Goal: Information Seeking & Learning: Learn about a topic

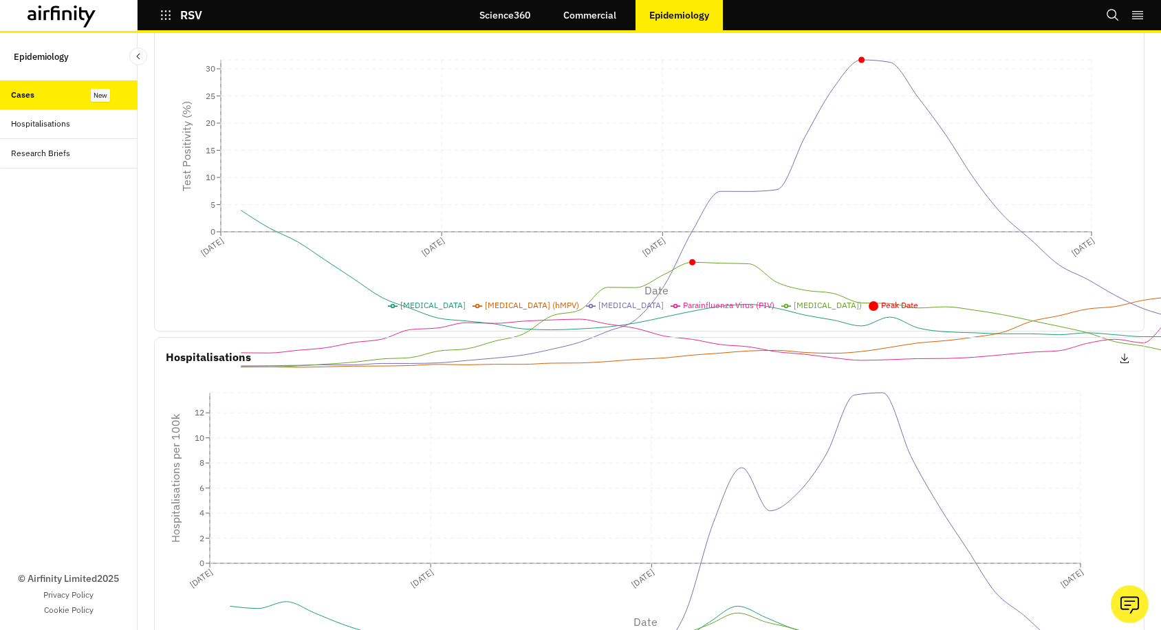
scroll to position [327, 0]
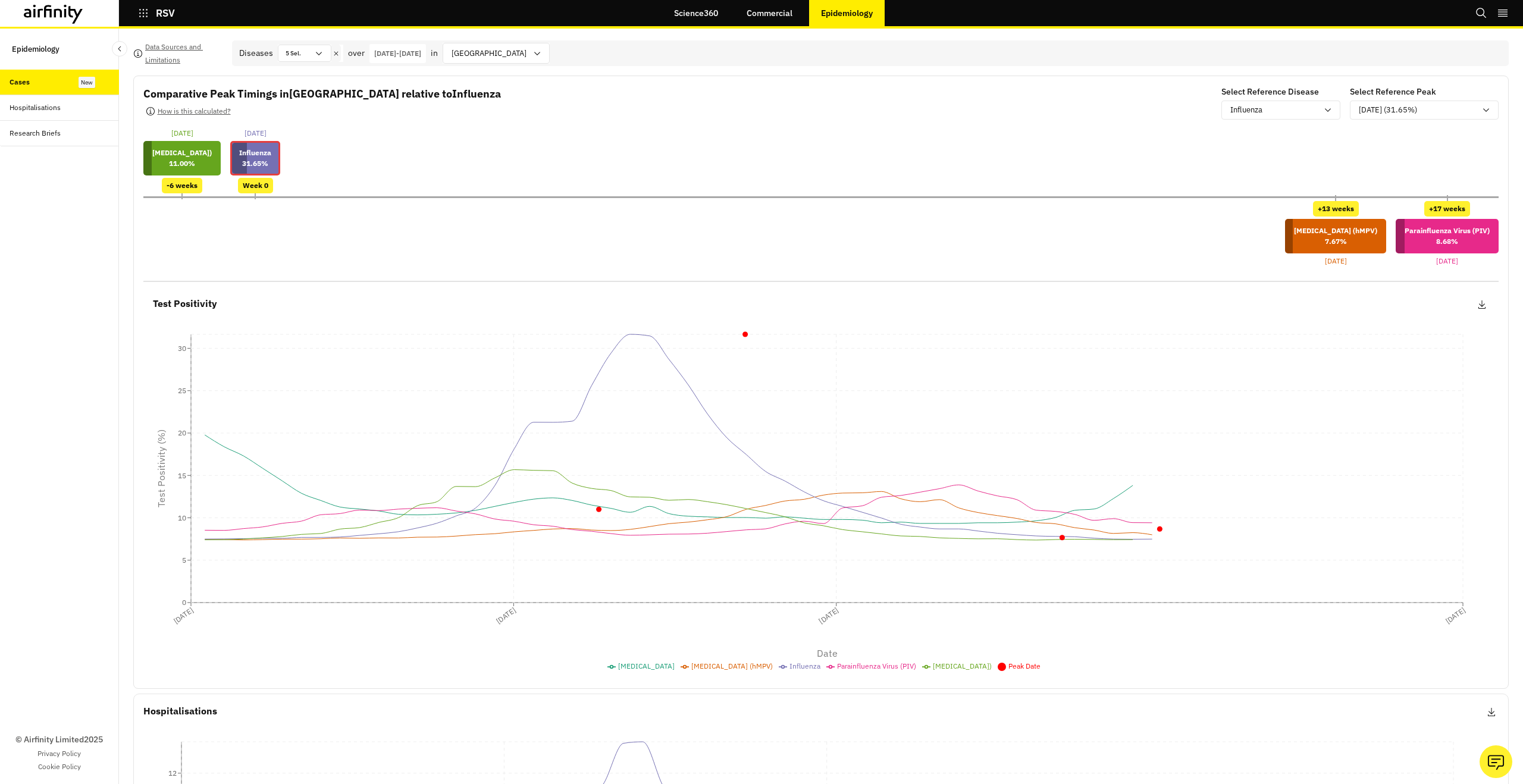
scroll to position [283, 0]
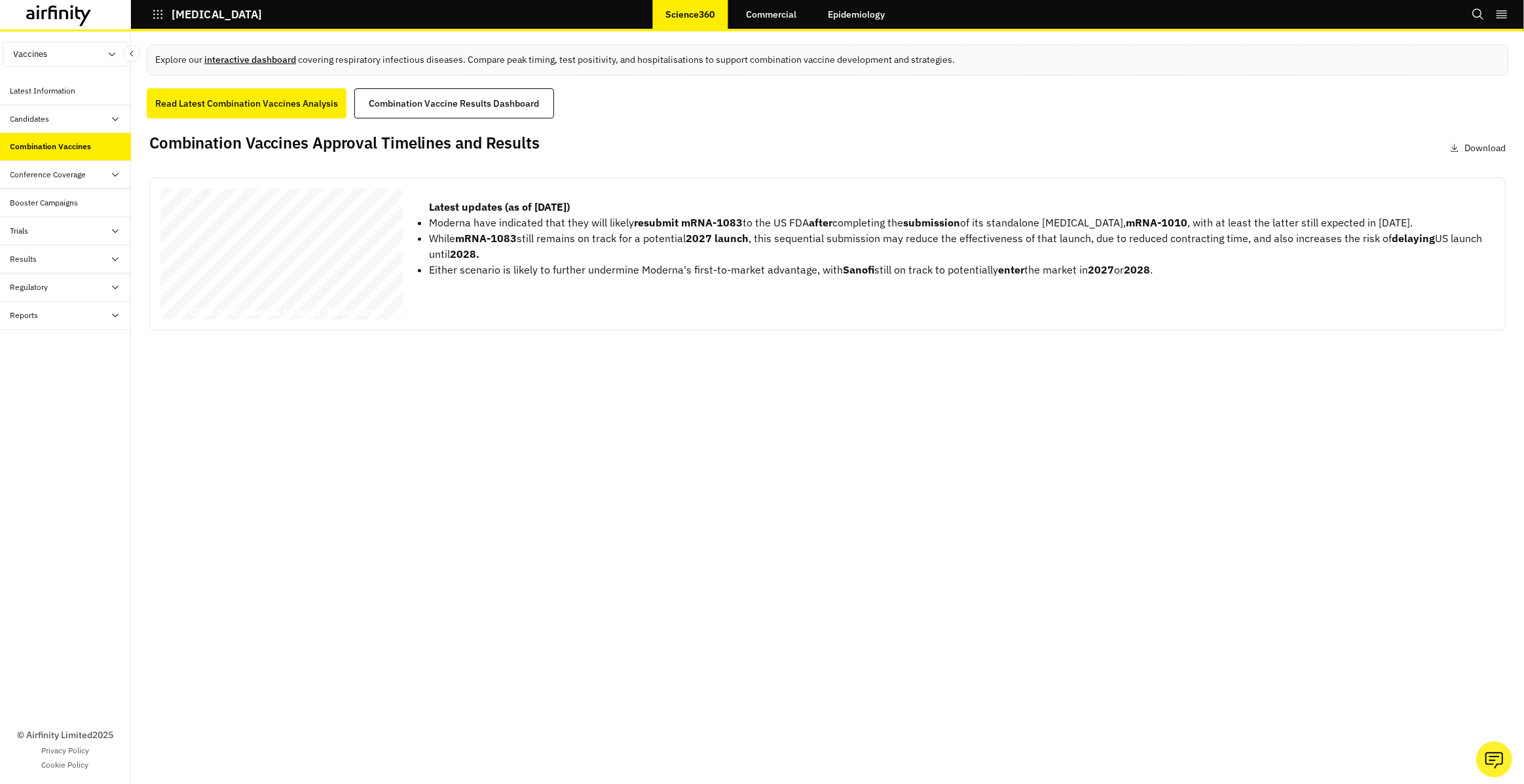
click at [270, 64] on link "interactive dashboard" at bounding box center [250, 59] width 91 height 11
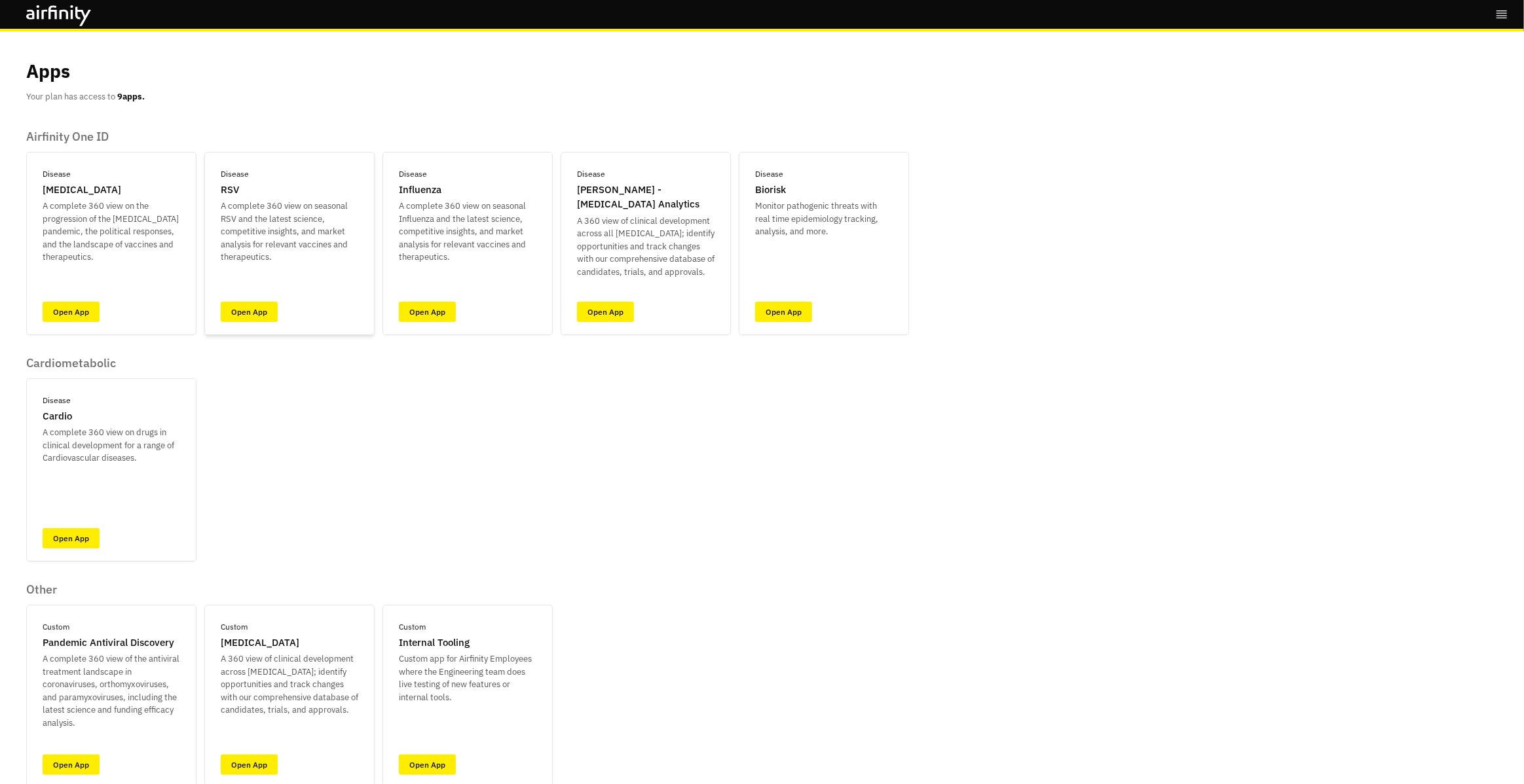
click at [254, 323] on div "Disease RSV A complete 360 view on seasonal RSV and the latest science, competi…" at bounding box center [289, 244] width 170 height 184
click at [253, 322] on div "Disease RSV A complete 360 view on seasonal RSV and the latest science, competi…" at bounding box center [289, 244] width 170 height 184
click at [251, 313] on link "Open App" at bounding box center [249, 311] width 57 height 20
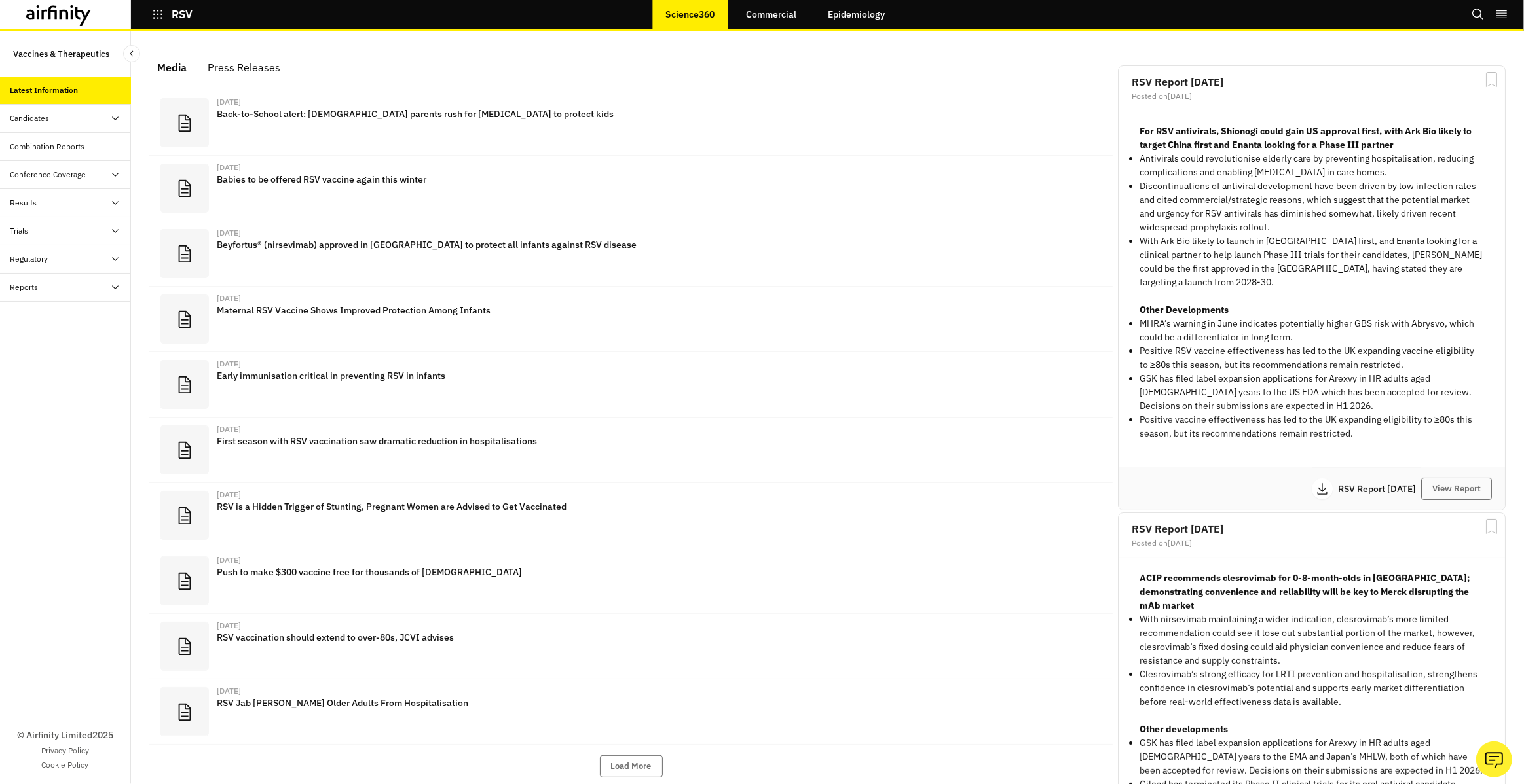
scroll to position [823, 393]
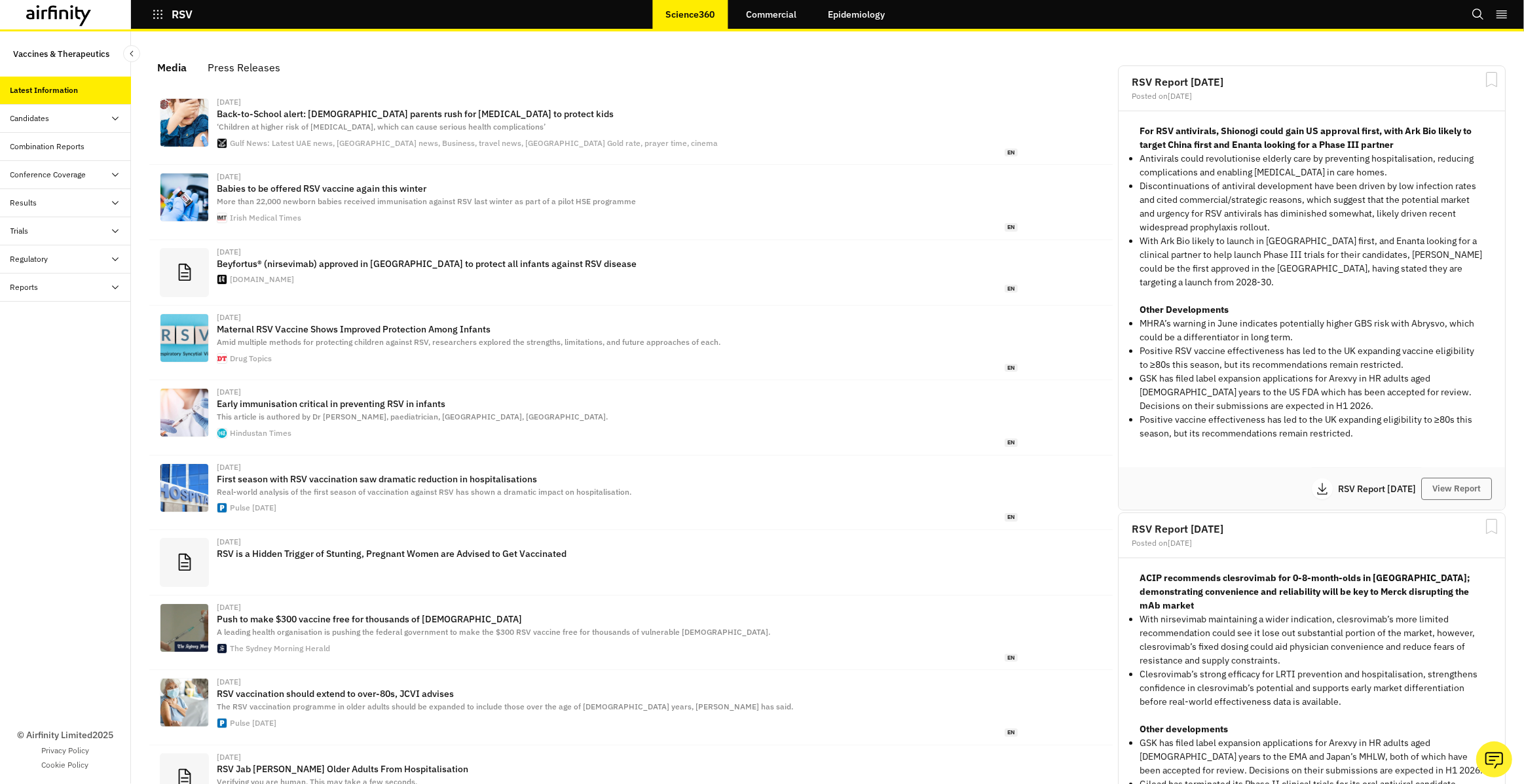
click at [96, 150] on div "Combination Reports" at bounding box center [70, 147] width 121 height 11
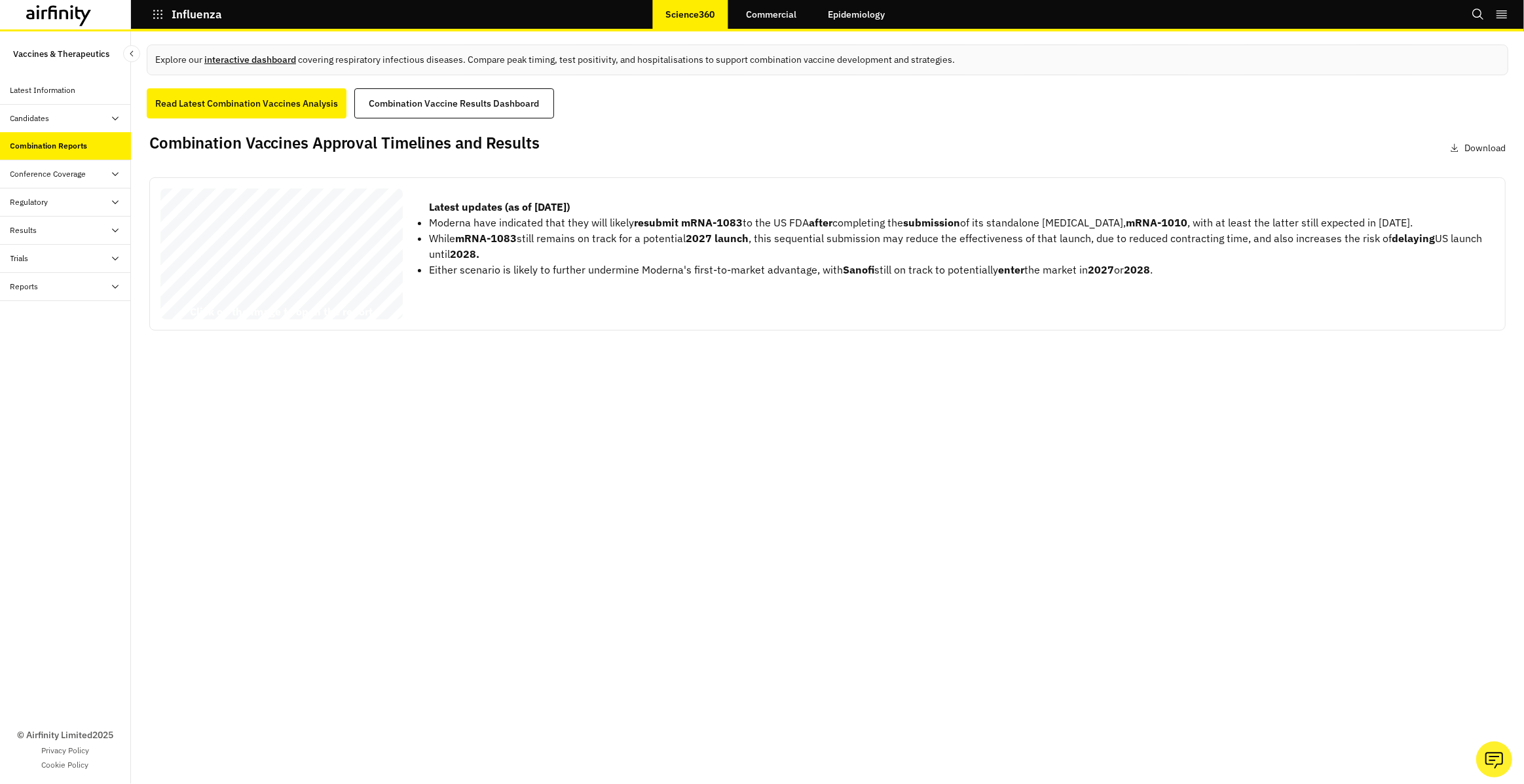
click at [270, 64] on link "interactive dashboard" at bounding box center [250, 59] width 91 height 11
